Goal: Task Accomplishment & Management: Manage account settings

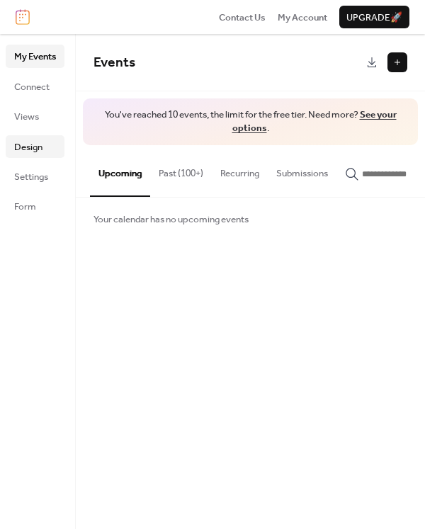
click at [43, 147] on span "Design" at bounding box center [28, 147] width 28 height 14
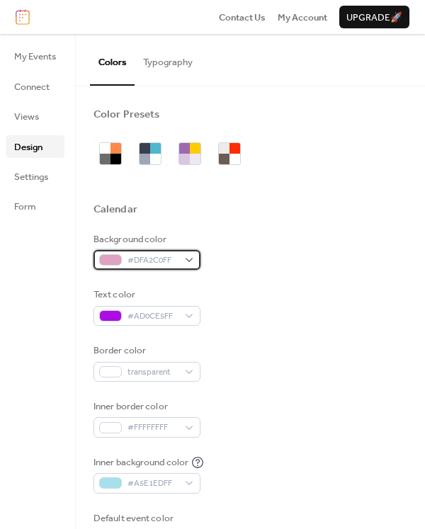
click at [189, 257] on div "#DFA2C0FF" at bounding box center [147, 260] width 107 height 20
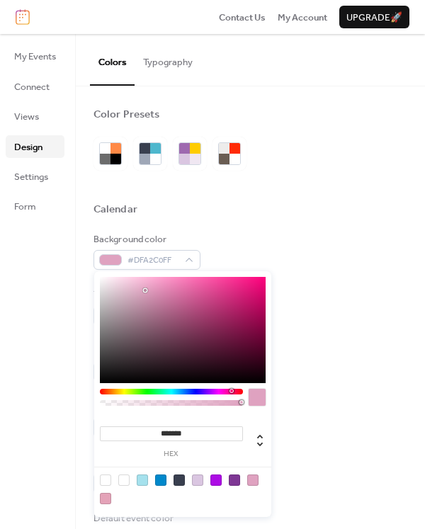
click at [201, 434] on input "*******" at bounding box center [171, 434] width 143 height 15
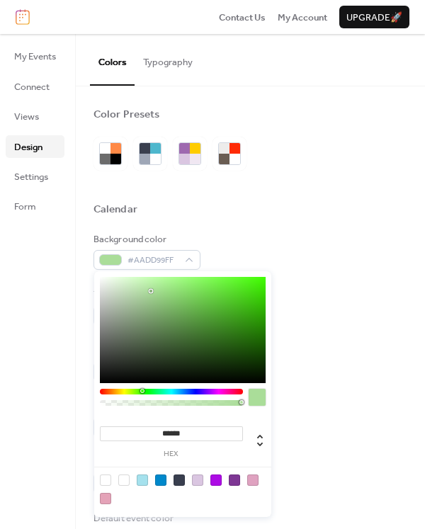
type input "*******"
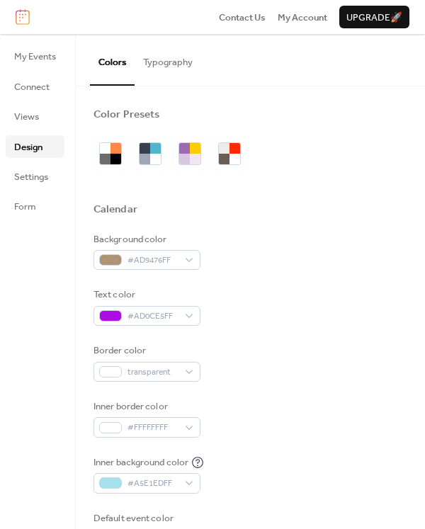
click at [345, 428] on div "Inner border color #FFFFFFFF" at bounding box center [251, 419] width 314 height 38
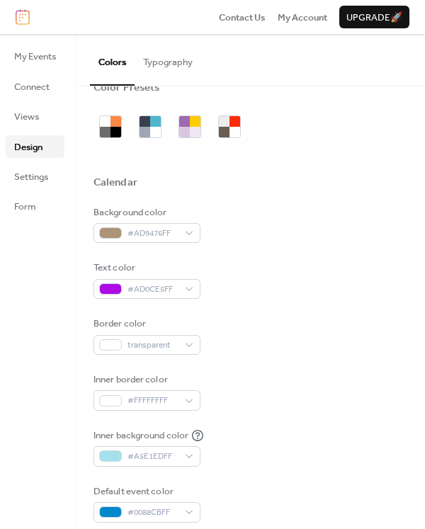
scroll to position [43, 0]
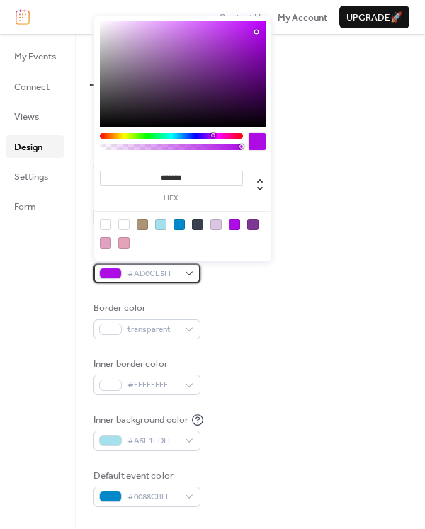
click at [167, 271] on span "#AD0CE5FF" at bounding box center [153, 274] width 50 height 14
click at [174, 269] on span "#AD0CE5FF" at bounding box center [153, 274] width 50 height 14
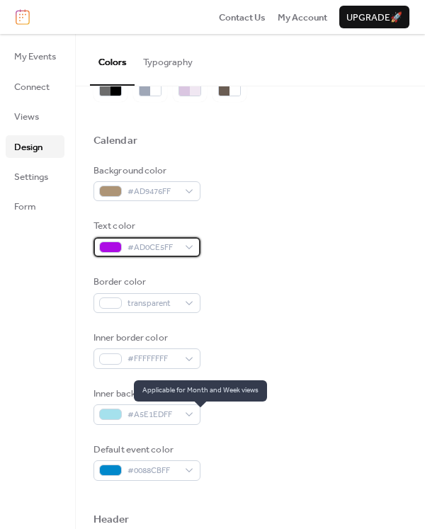
scroll to position [77, 0]
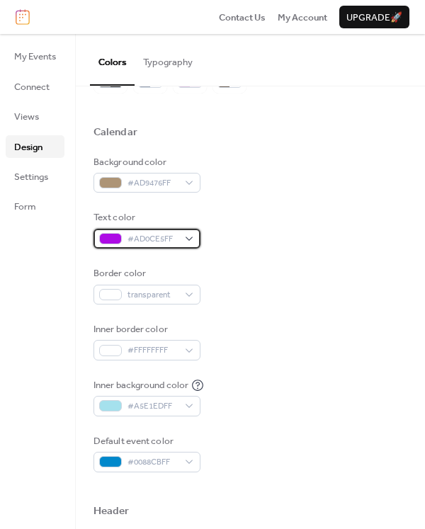
click at [158, 242] on span "#AD0CE5FF" at bounding box center [153, 239] width 50 height 14
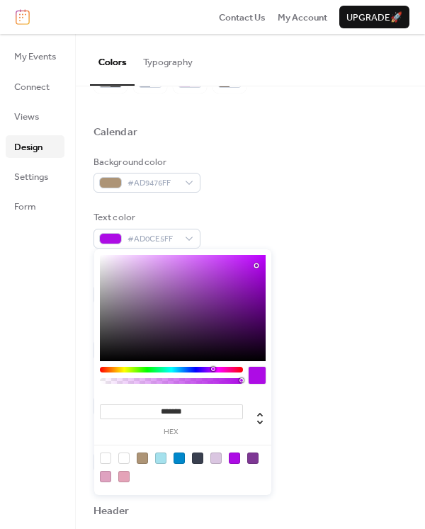
click at [193, 413] on input "*******" at bounding box center [171, 412] width 143 height 15
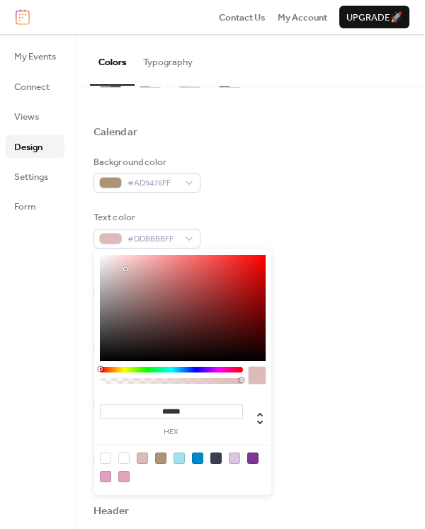
type input "*******"
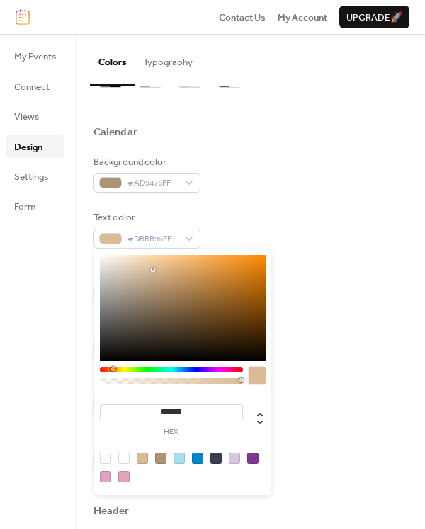
click at [305, 388] on div "Inner background color #A5E1EDFF" at bounding box center [251, 397] width 314 height 38
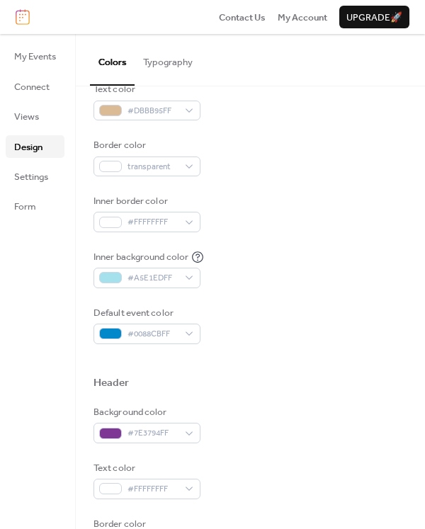
scroll to position [203, 0]
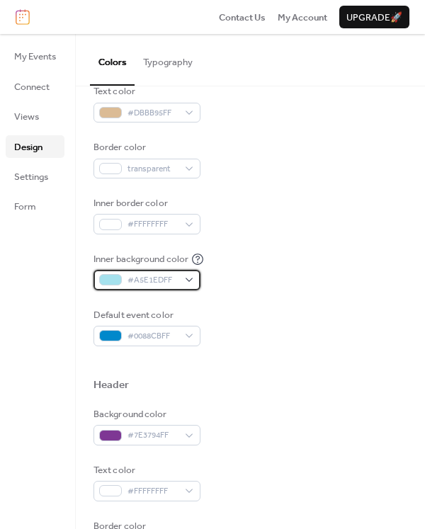
click at [191, 275] on div "#A5E1EDFF" at bounding box center [147, 280] width 107 height 20
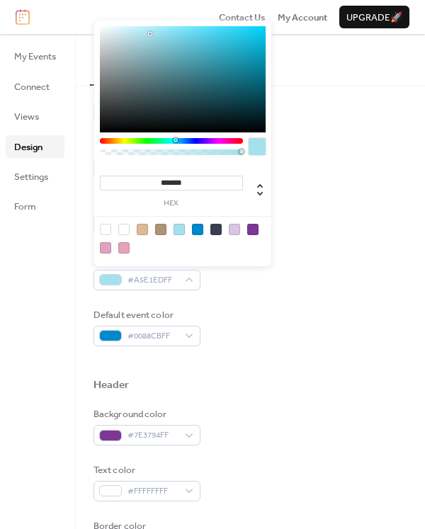
click at [129, 231] on div at bounding box center [123, 229] width 11 height 11
type input "*******"
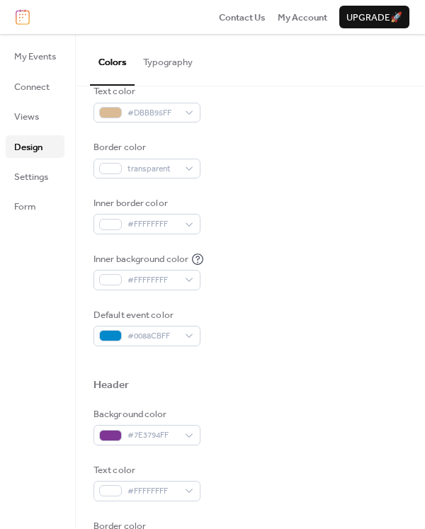
click at [284, 323] on div "Default event color #0088CBFF" at bounding box center [251, 327] width 314 height 38
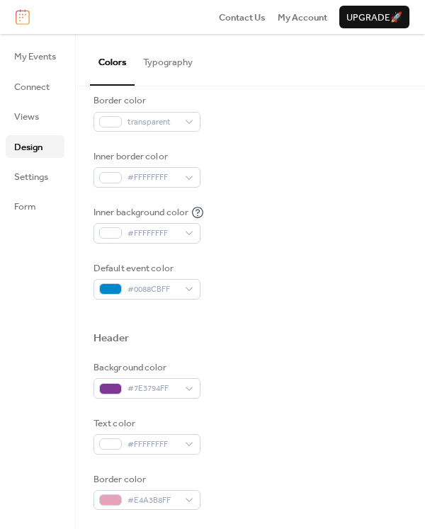
scroll to position [252, 0]
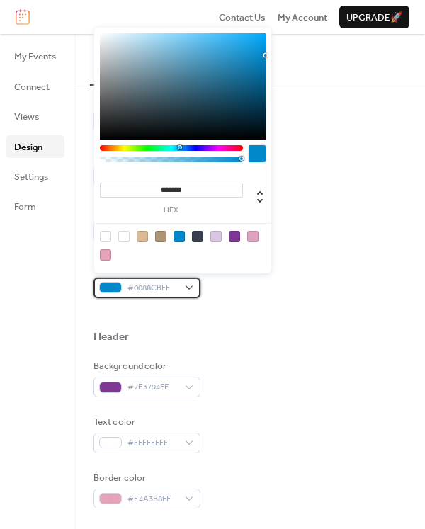
click at [172, 283] on span "#0088CBFF" at bounding box center [153, 288] width 50 height 14
click at [157, 236] on div at bounding box center [160, 236] width 11 height 11
type input "*******"
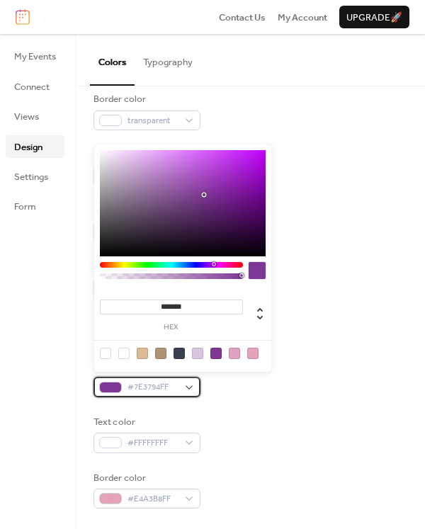
click at [192, 382] on div "#7E3794FF" at bounding box center [147, 387] width 107 height 20
click at [124, 351] on div at bounding box center [123, 353] width 11 height 11
type input "*******"
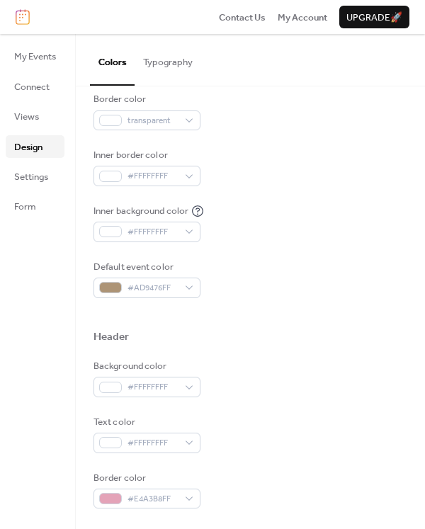
click at [269, 415] on div "Text color #FFFFFFFF" at bounding box center [251, 434] width 314 height 38
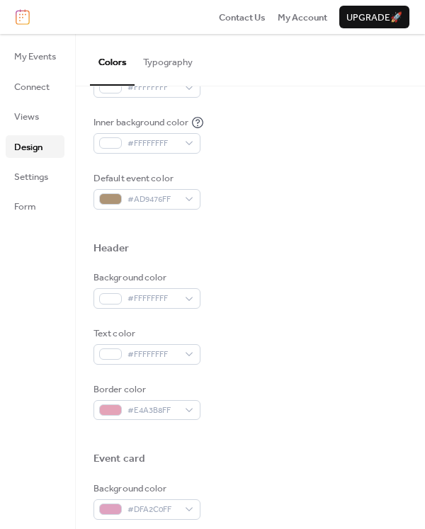
scroll to position [359, 0]
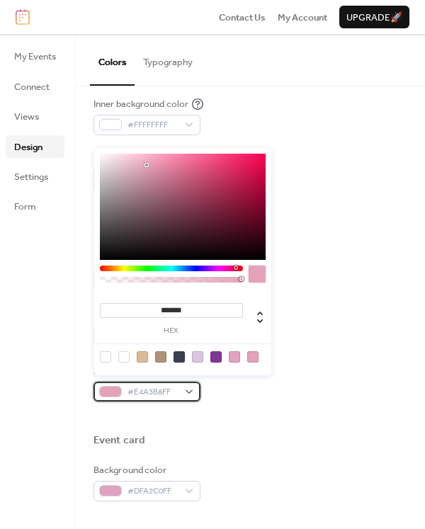
click at [171, 386] on span "#E4A3B8FF" at bounding box center [153, 393] width 50 height 14
click at [128, 357] on div at bounding box center [123, 356] width 11 height 11
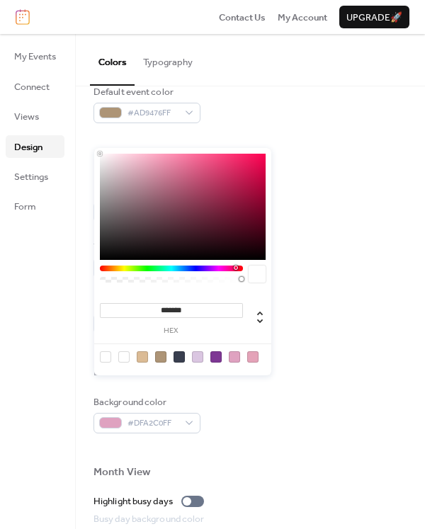
scroll to position [428, 0]
click at [163, 357] on div at bounding box center [160, 356] width 11 height 11
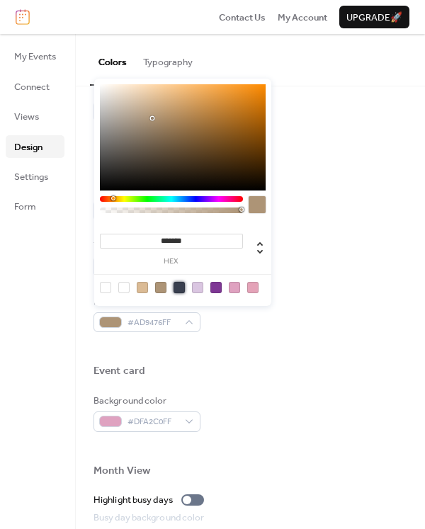
click at [179, 285] on div at bounding box center [179, 287] width 11 height 11
type input "*******"
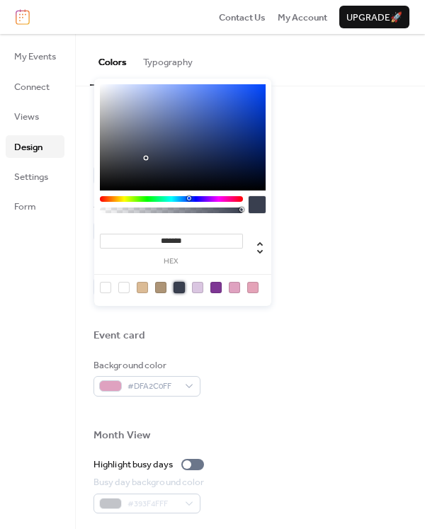
scroll to position [482, 0]
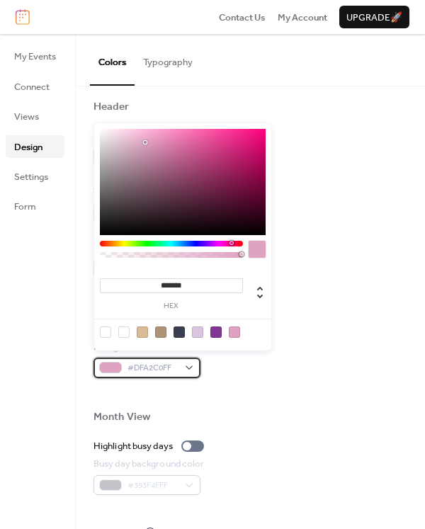
click at [170, 361] on span "#DFA2C0FF" at bounding box center [153, 368] width 50 height 14
click at [176, 333] on div at bounding box center [179, 332] width 11 height 11
type input "*******"
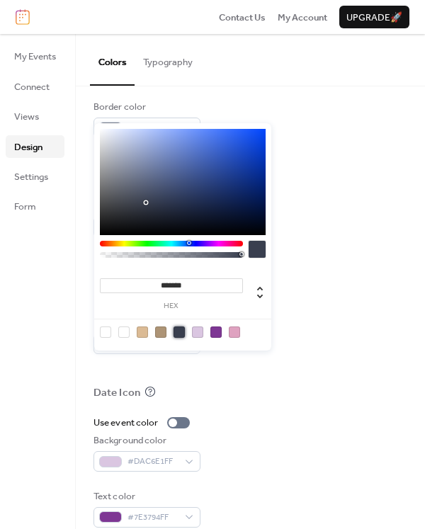
scroll to position [624, 0]
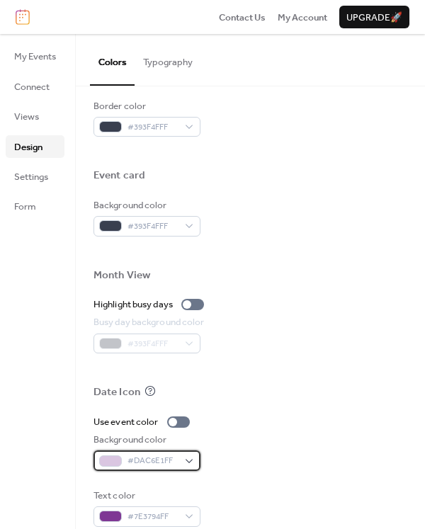
click at [157, 456] on span "#DAC6E1FF" at bounding box center [153, 461] width 50 height 14
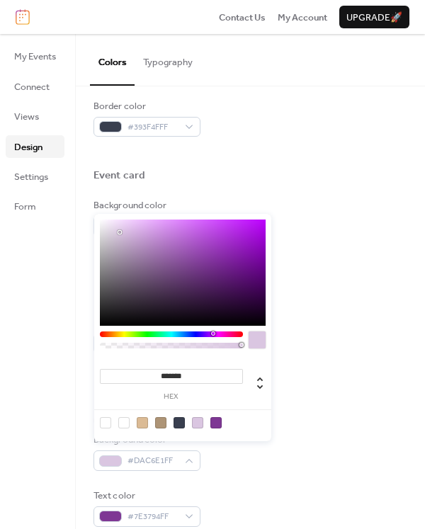
click at [161, 423] on div at bounding box center [160, 422] width 11 height 11
type input "*******"
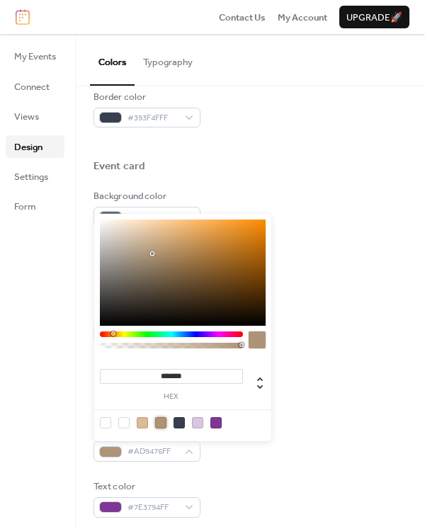
scroll to position [632, 0]
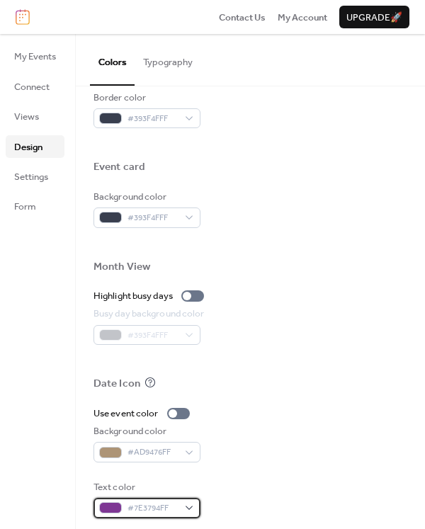
click at [164, 502] on span "#7E3794FF" at bounding box center [153, 509] width 50 height 14
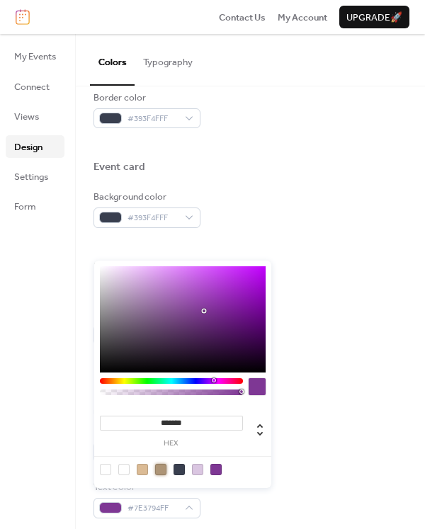
click at [164, 468] on div at bounding box center [160, 469] width 11 height 11
type input "*******"
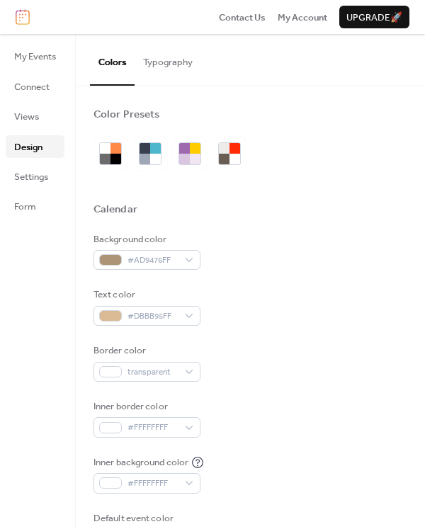
scroll to position [0, 0]
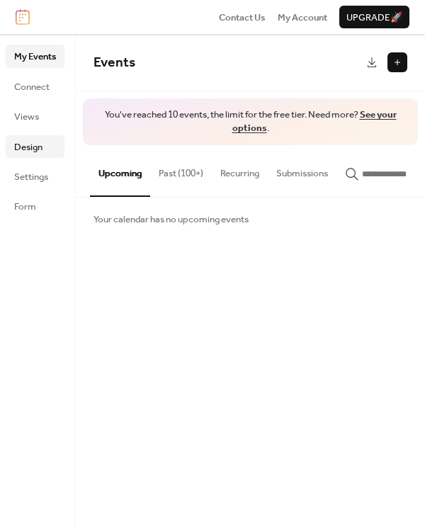
click at [45, 146] on link "Design" at bounding box center [35, 146] width 59 height 23
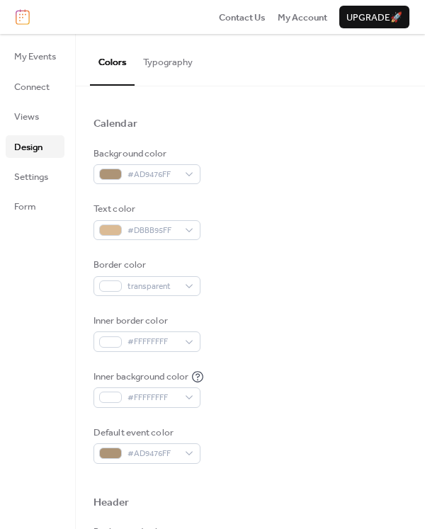
scroll to position [98, 0]
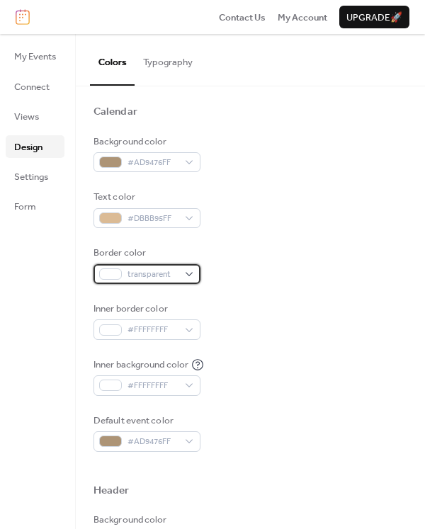
click at [164, 278] on span "transparent" at bounding box center [153, 275] width 50 height 14
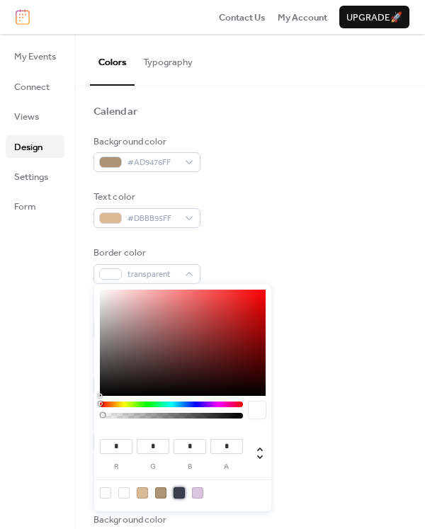
click at [177, 493] on div at bounding box center [179, 493] width 11 height 11
type input "**"
type input "*"
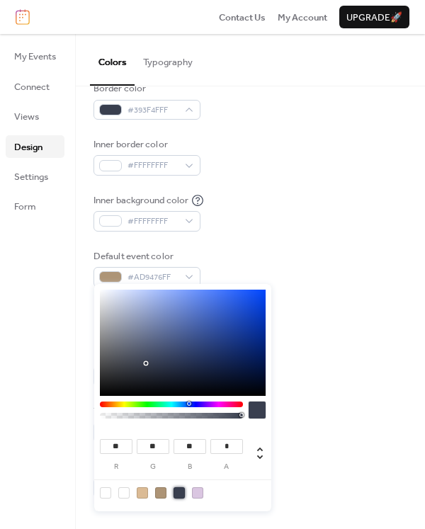
scroll to position [260, 0]
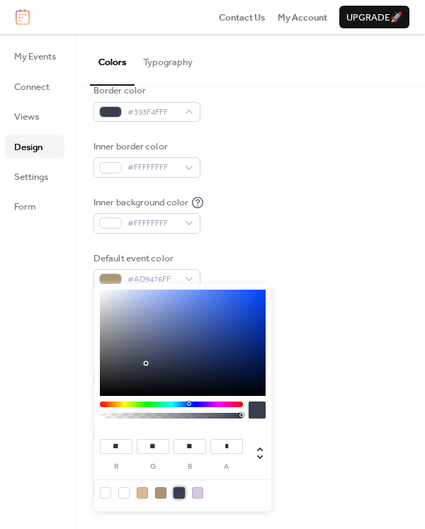
click at [179, 491] on div at bounding box center [179, 493] width 11 height 11
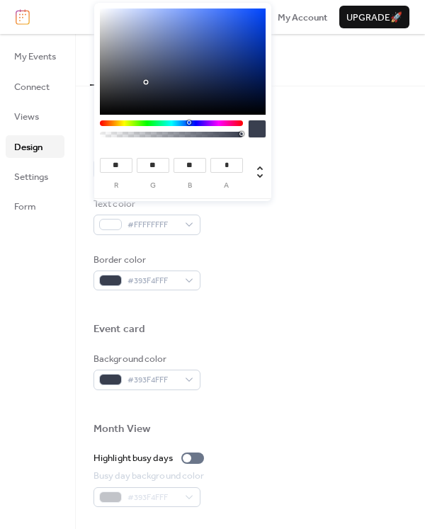
scroll to position [471, 0]
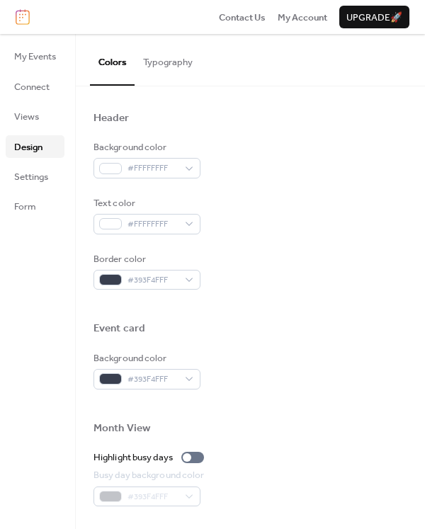
click at [164, 487] on div "#393F4FFF" at bounding box center [151, 497] width 114 height 20
click at [192, 490] on div "#393F4FFF" at bounding box center [151, 497] width 114 height 20
click at [191, 454] on div at bounding box center [187, 458] width 9 height 9
click at [220, 507] on div at bounding box center [251, 523] width 314 height 32
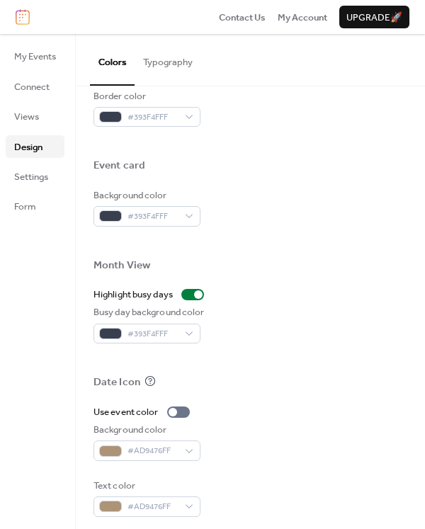
scroll to position [632, 0]
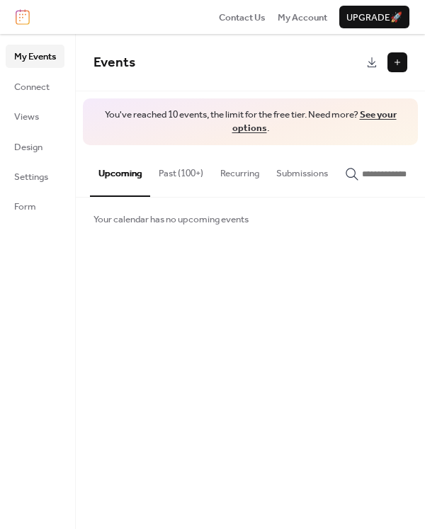
click at [198, 171] on button "Past (100+)" at bounding box center [181, 170] width 62 height 50
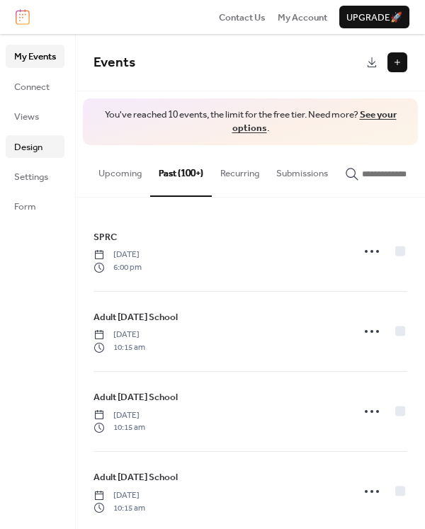
click at [38, 147] on span "Design" at bounding box center [28, 147] width 28 height 14
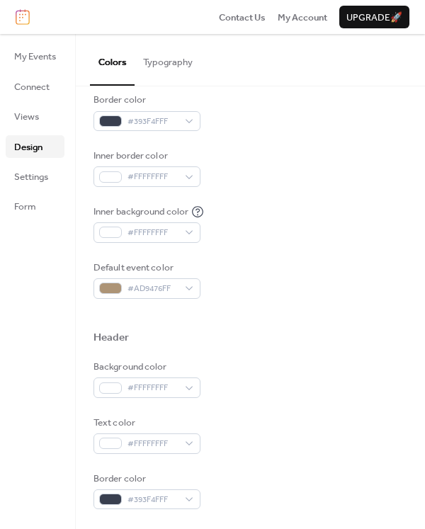
scroll to position [257, 0]
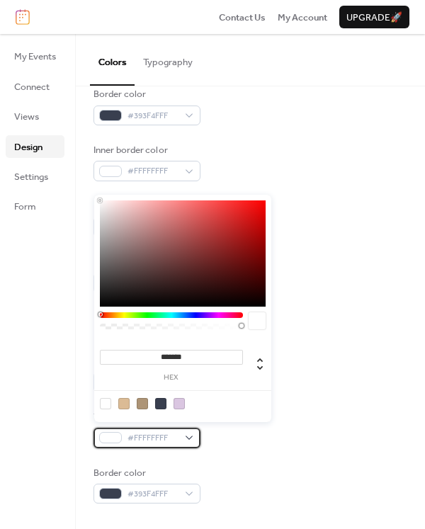
click at [190, 432] on div "#FFFFFFFF" at bounding box center [147, 438] width 107 height 20
click at [160, 400] on div at bounding box center [160, 403] width 11 height 11
type input "*******"
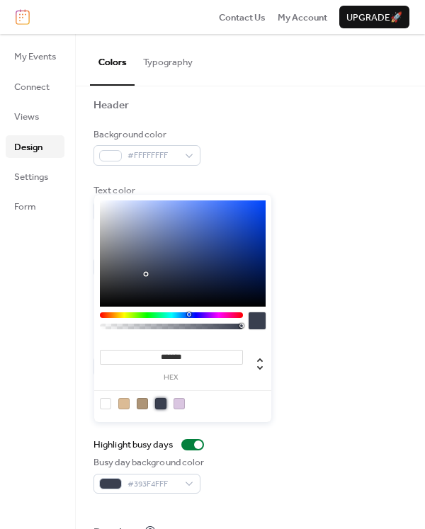
scroll to position [487, 0]
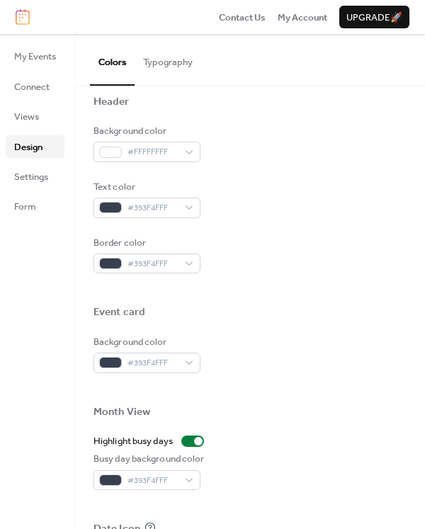
click at [354, 425] on div at bounding box center [251, 428] width 314 height 11
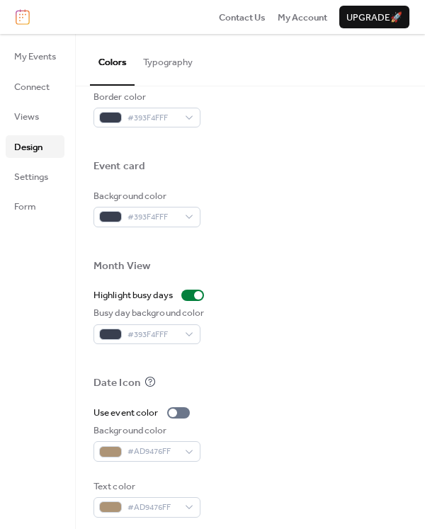
scroll to position [632, 0]
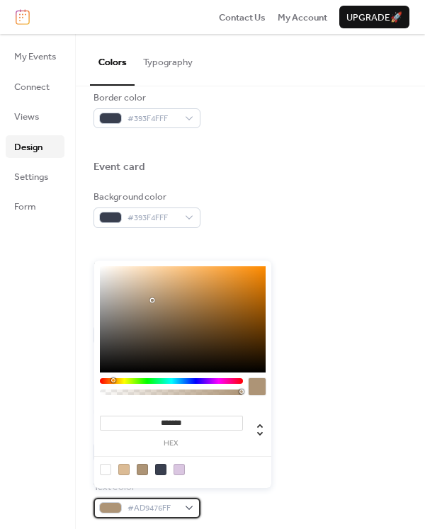
click at [191, 498] on div "#AD9476FF" at bounding box center [147, 508] width 107 height 20
click at [163, 468] on div at bounding box center [160, 469] width 11 height 11
type input "*******"
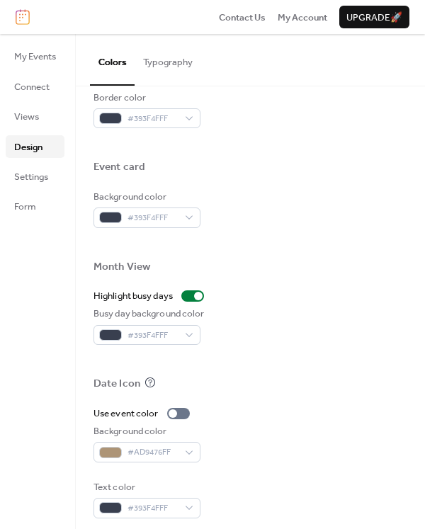
click at [290, 446] on div "Background color #AD9476FF" at bounding box center [251, 443] width 314 height 38
